Goal: Information Seeking & Learning: Learn about a topic

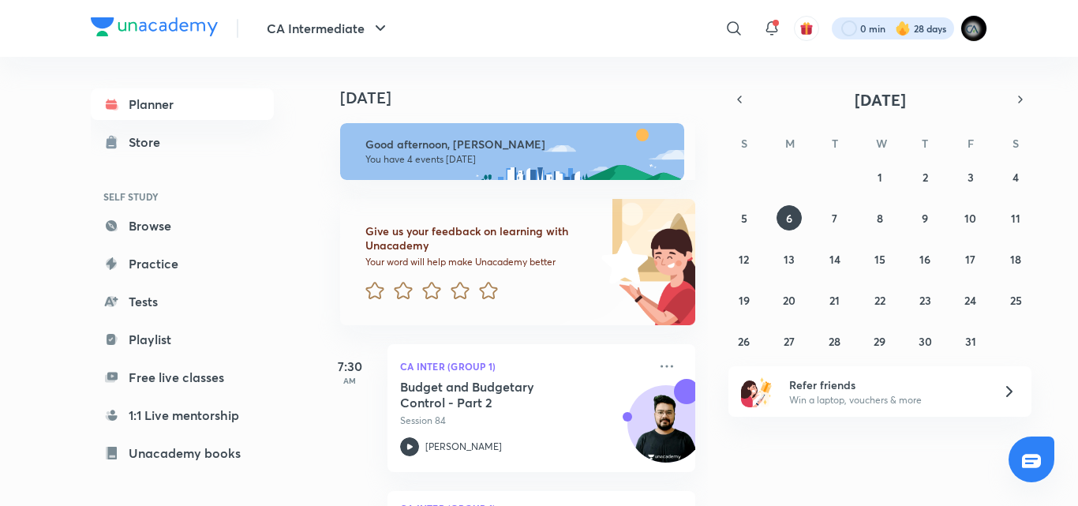
click at [881, 27] on div at bounding box center [893, 28] width 122 height 22
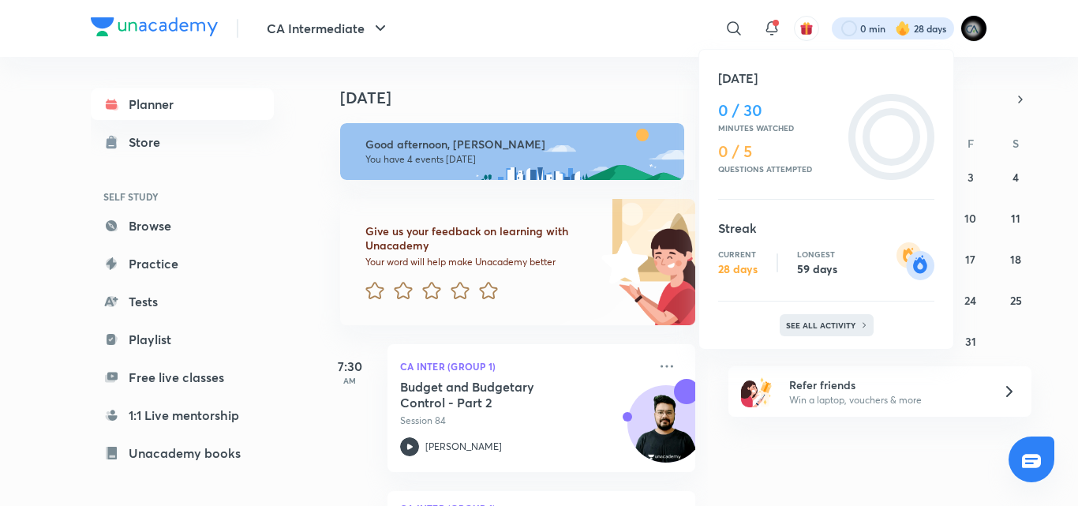
click at [800, 320] on p "See all activity" at bounding box center [822, 324] width 73 height 9
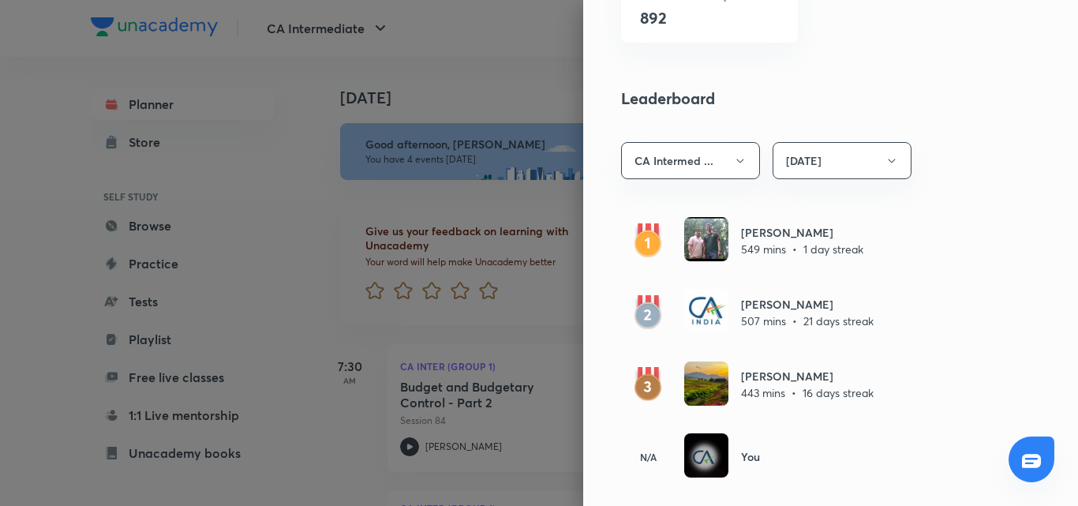
scroll to position [853, 0]
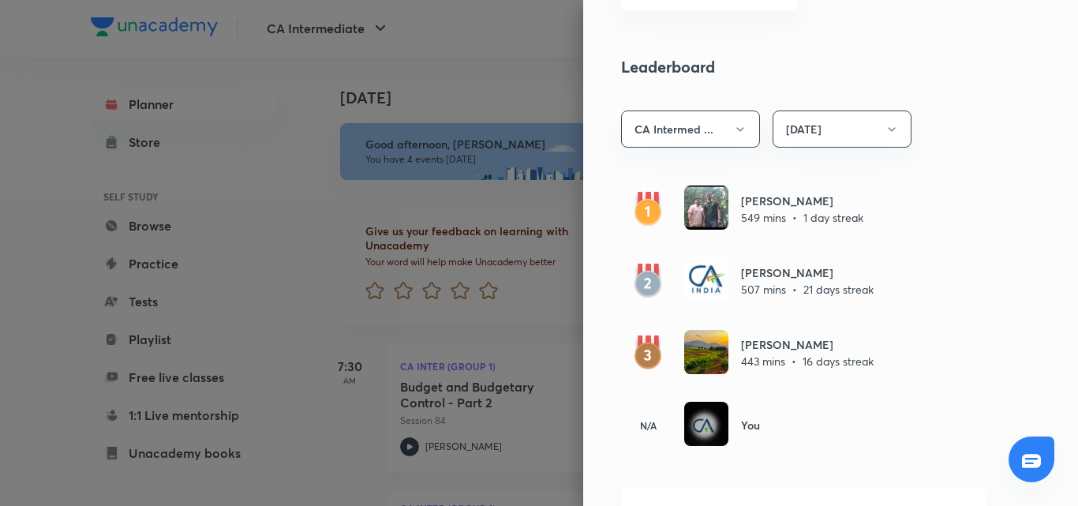
click at [533, 78] on div at bounding box center [539, 253] width 1078 height 506
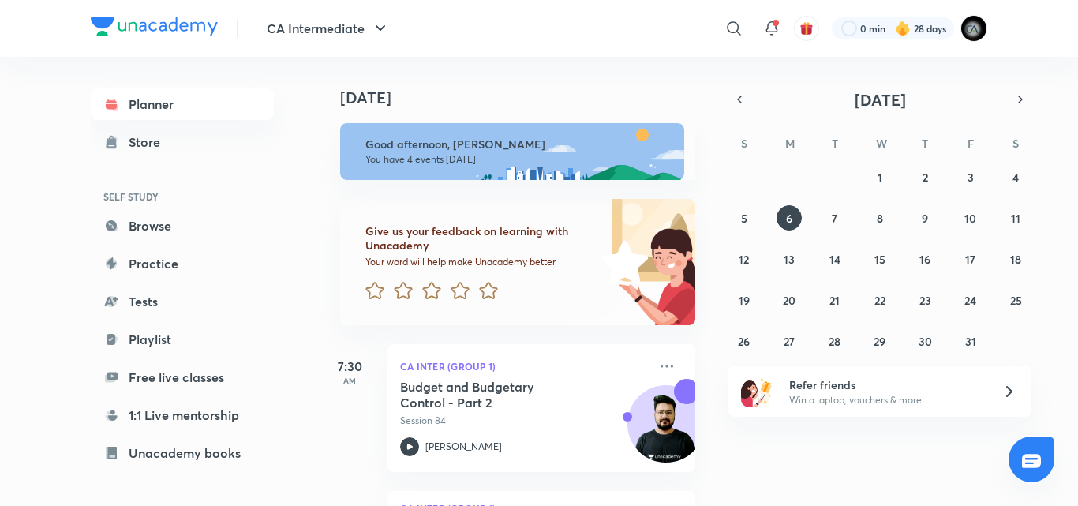
scroll to position [383, 0]
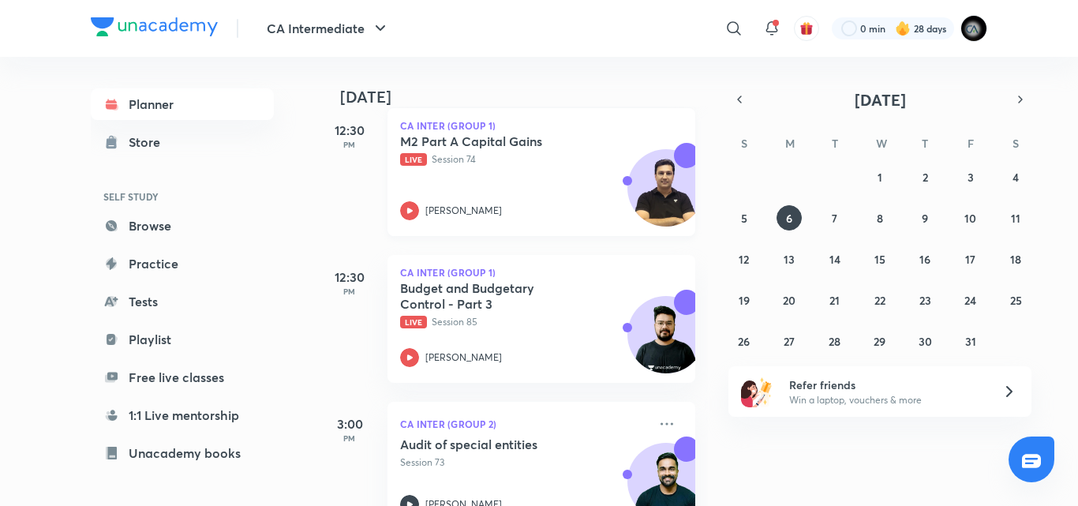
click at [549, 171] on div "M2 Part A Capital Gains Live Session 74 Arvind Tuli" at bounding box center [524, 176] width 248 height 87
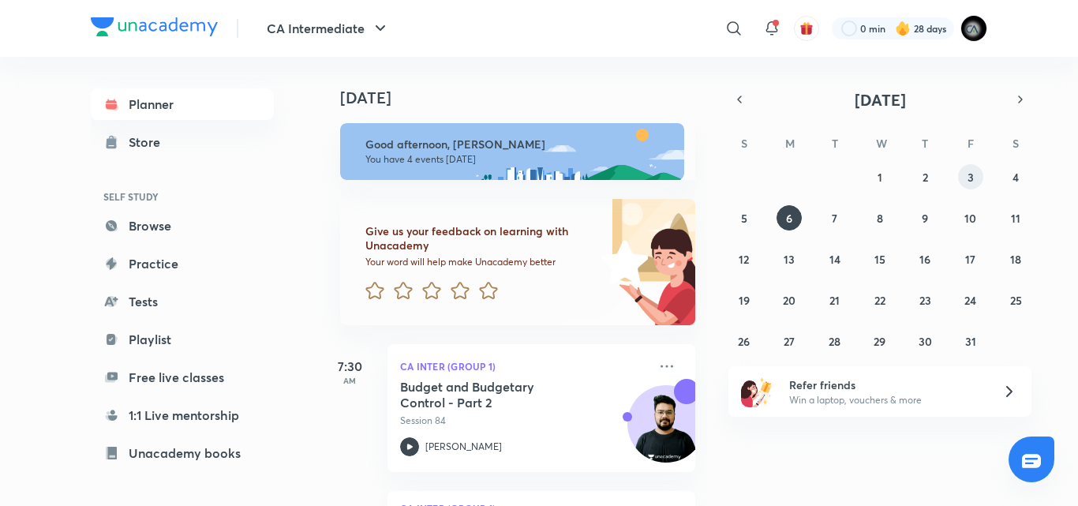
click at [965, 178] on button "3" at bounding box center [970, 176] width 25 height 25
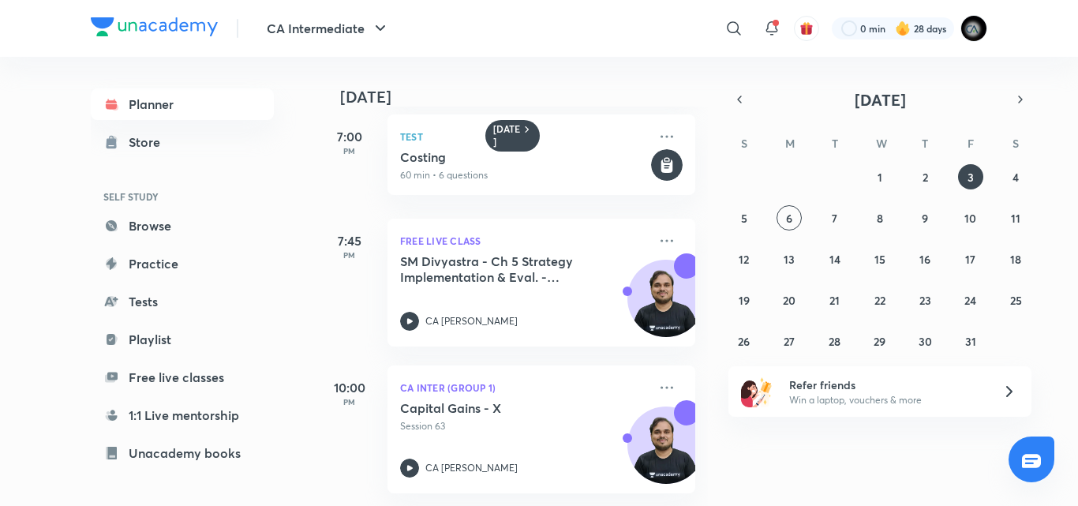
scroll to position [375, 0]
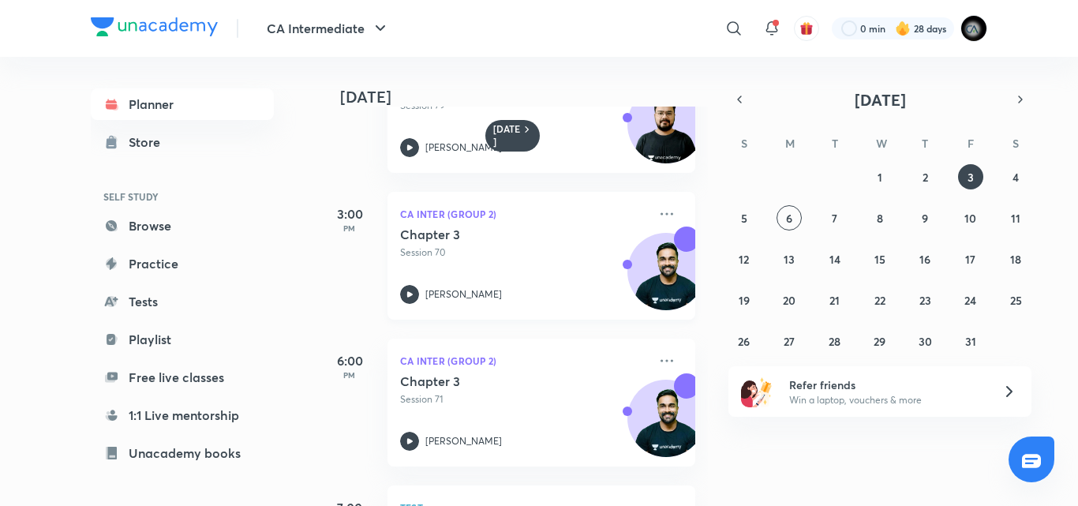
click at [514, 272] on div "Chapter 3 Session 70 [PERSON_NAME]" at bounding box center [524, 265] width 248 height 77
